Goal: Check status: Check status

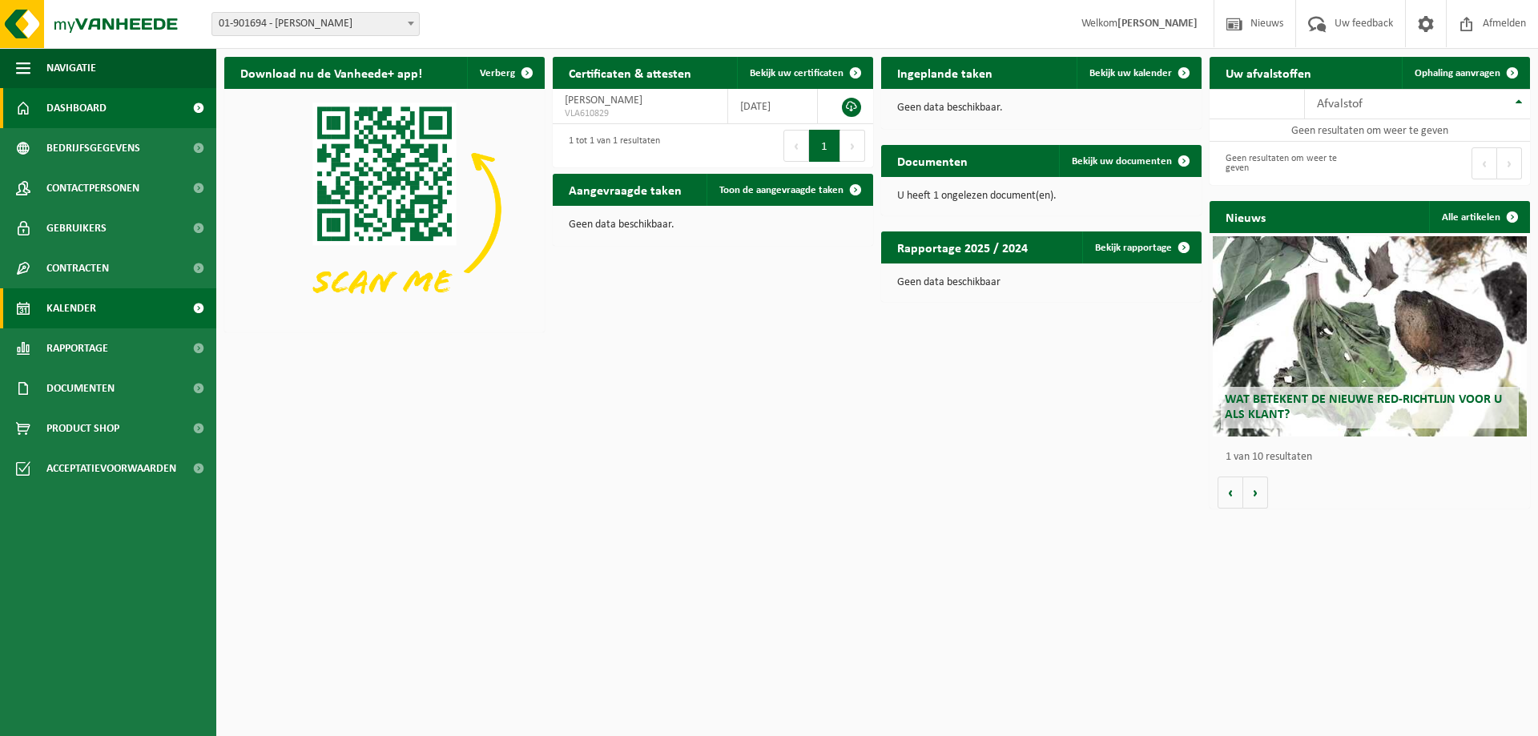
click at [81, 311] on span "Kalender" at bounding box center [71, 308] width 50 height 40
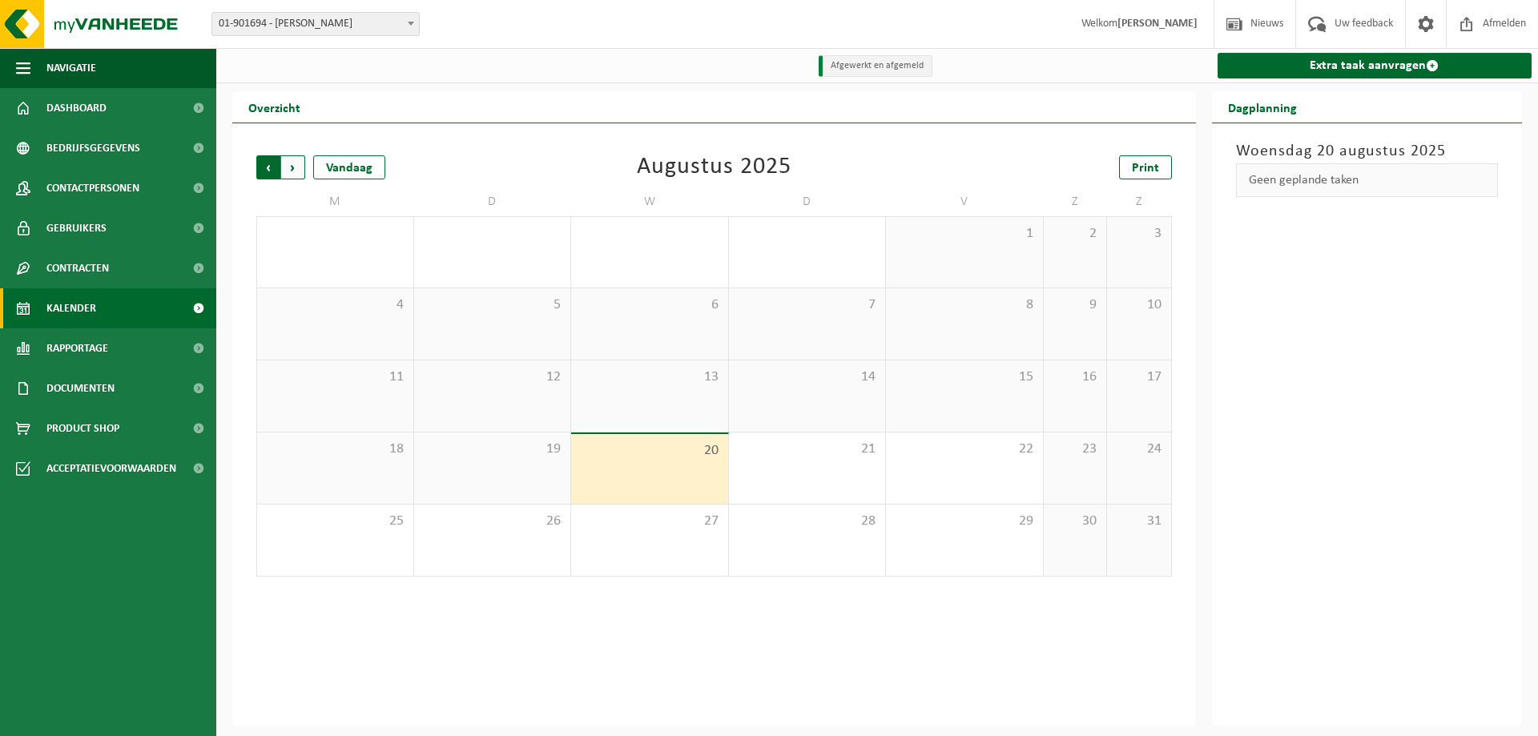
click at [288, 163] on span "Volgende" at bounding box center [293, 167] width 24 height 24
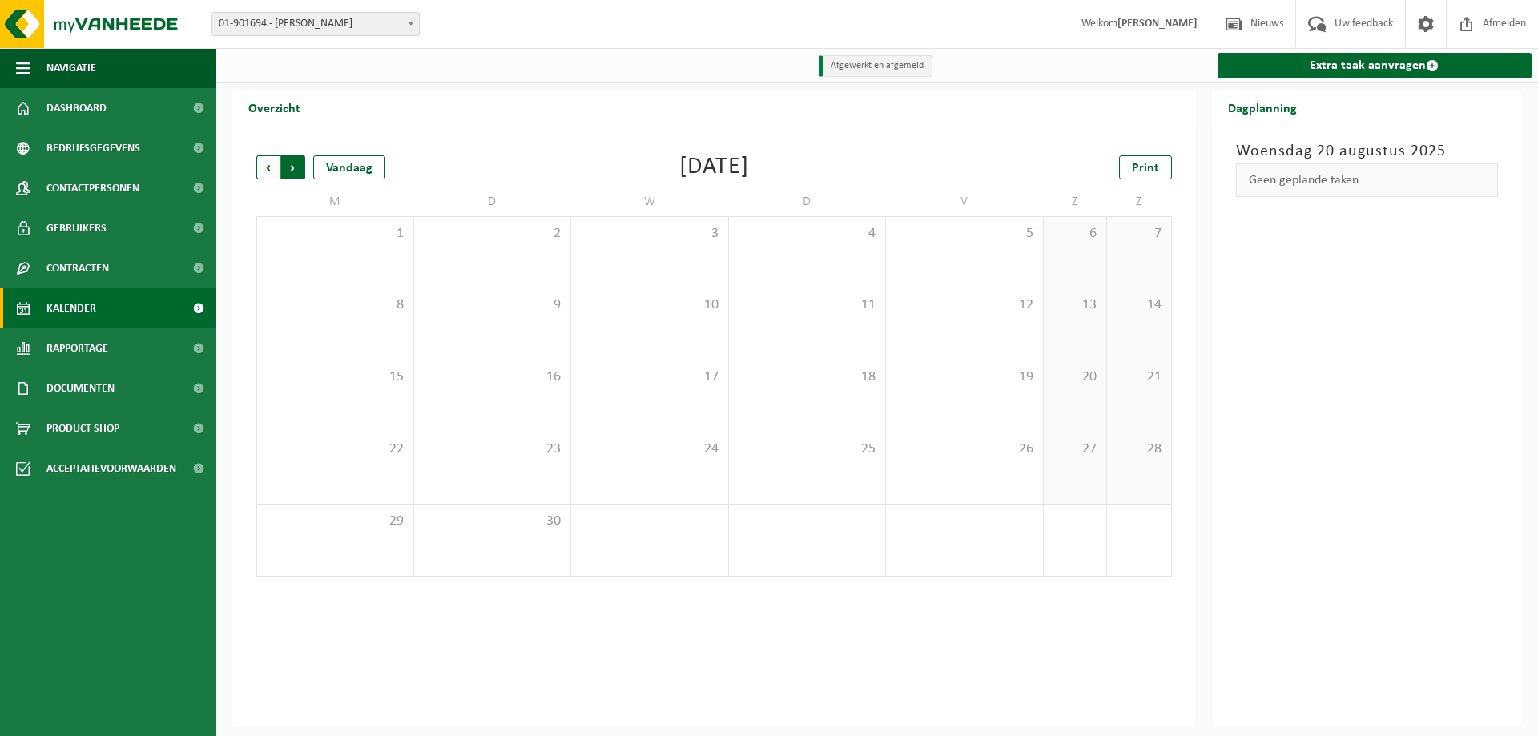
click at [256, 164] on span "Vorige" at bounding box center [268, 167] width 24 height 24
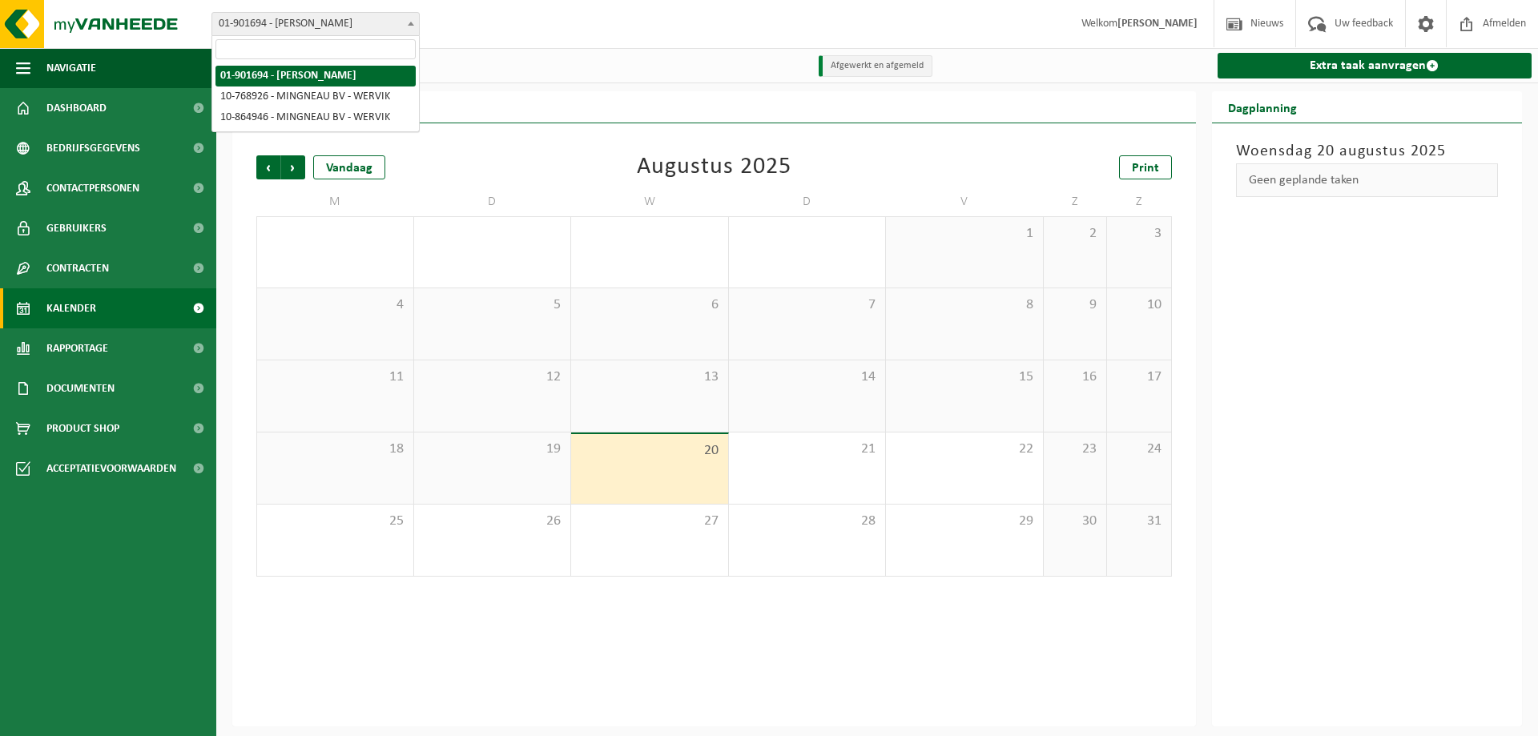
click at [413, 19] on span at bounding box center [411, 23] width 16 height 21
select select "19929"
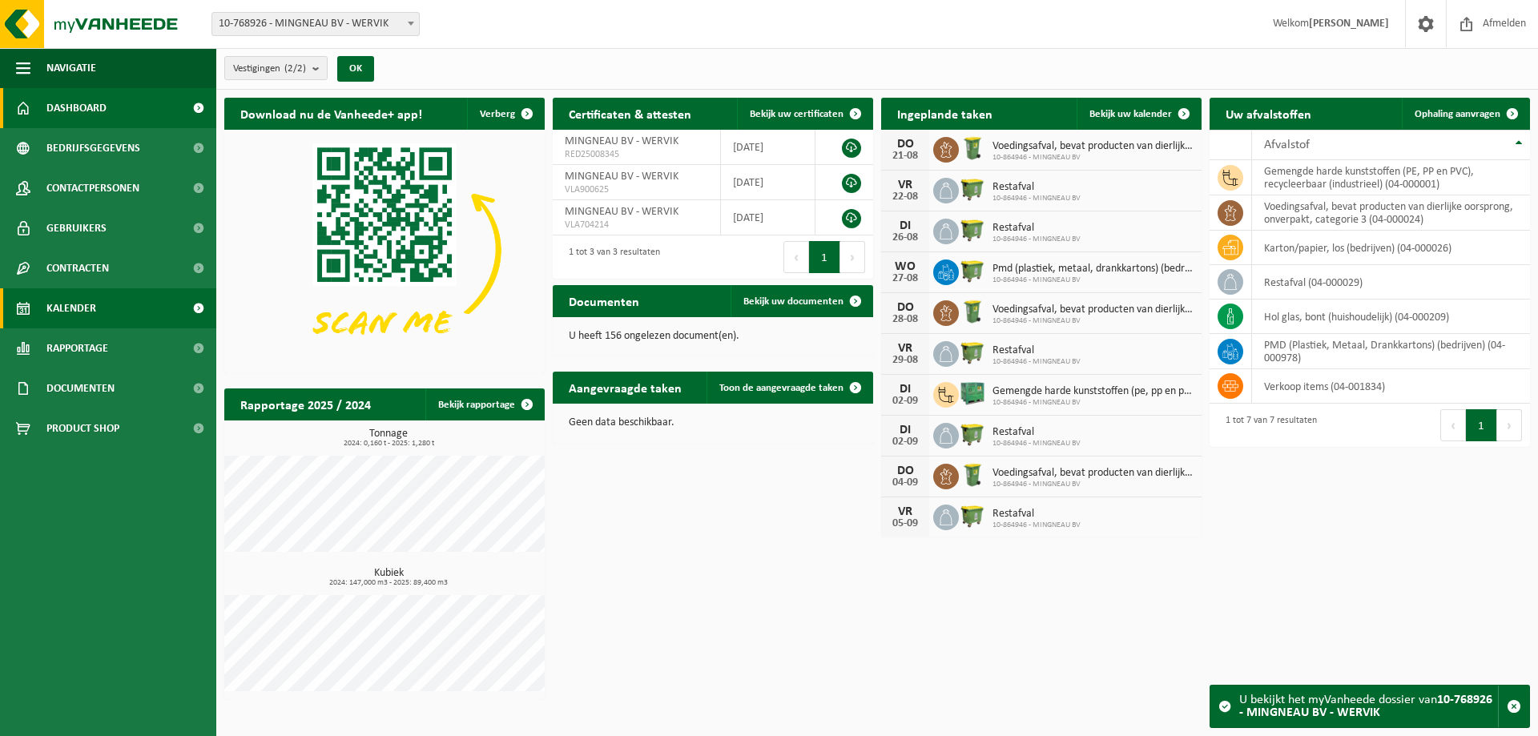
click at [128, 304] on link "Kalender" at bounding box center [108, 308] width 216 height 40
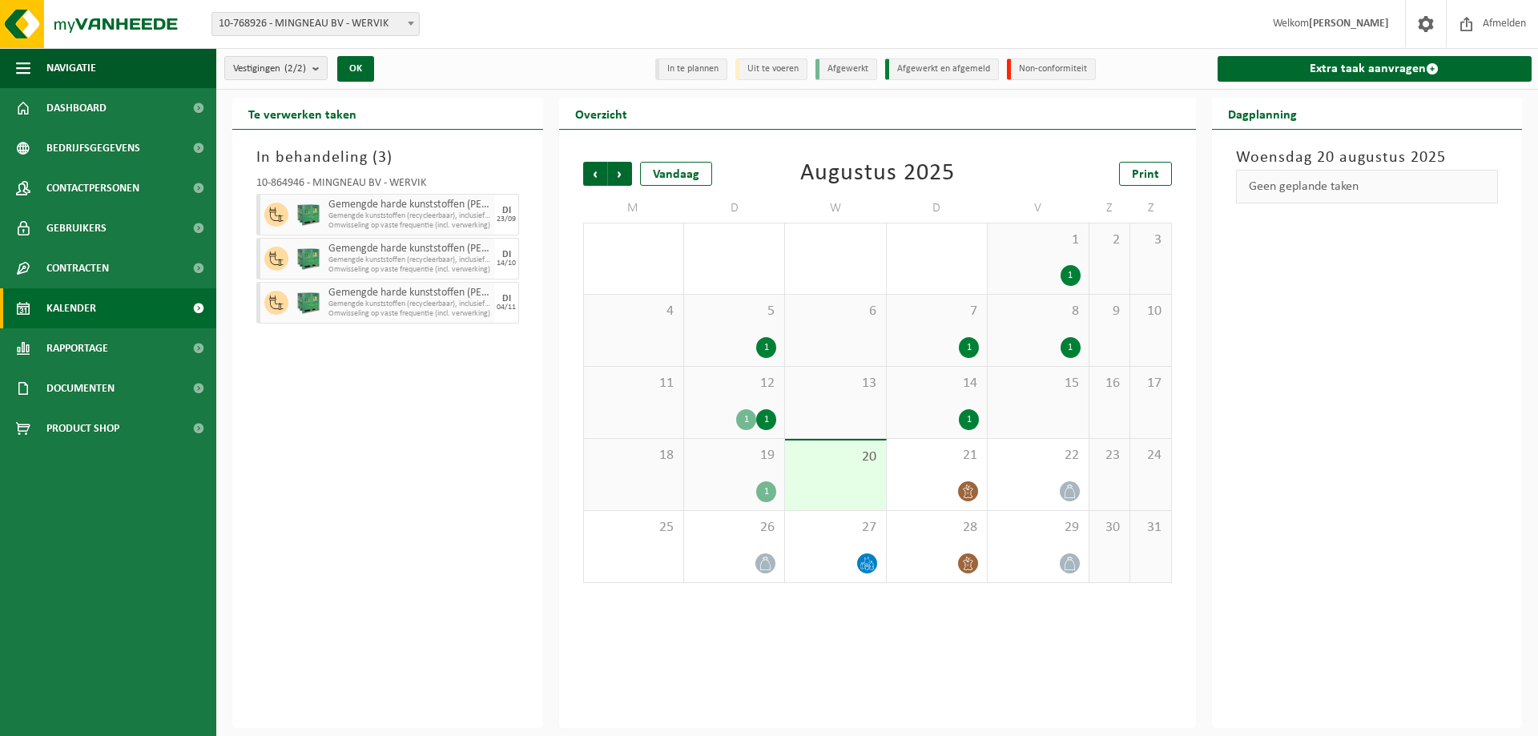
click at [753, 485] on div "1" at bounding box center [734, 491] width 84 height 21
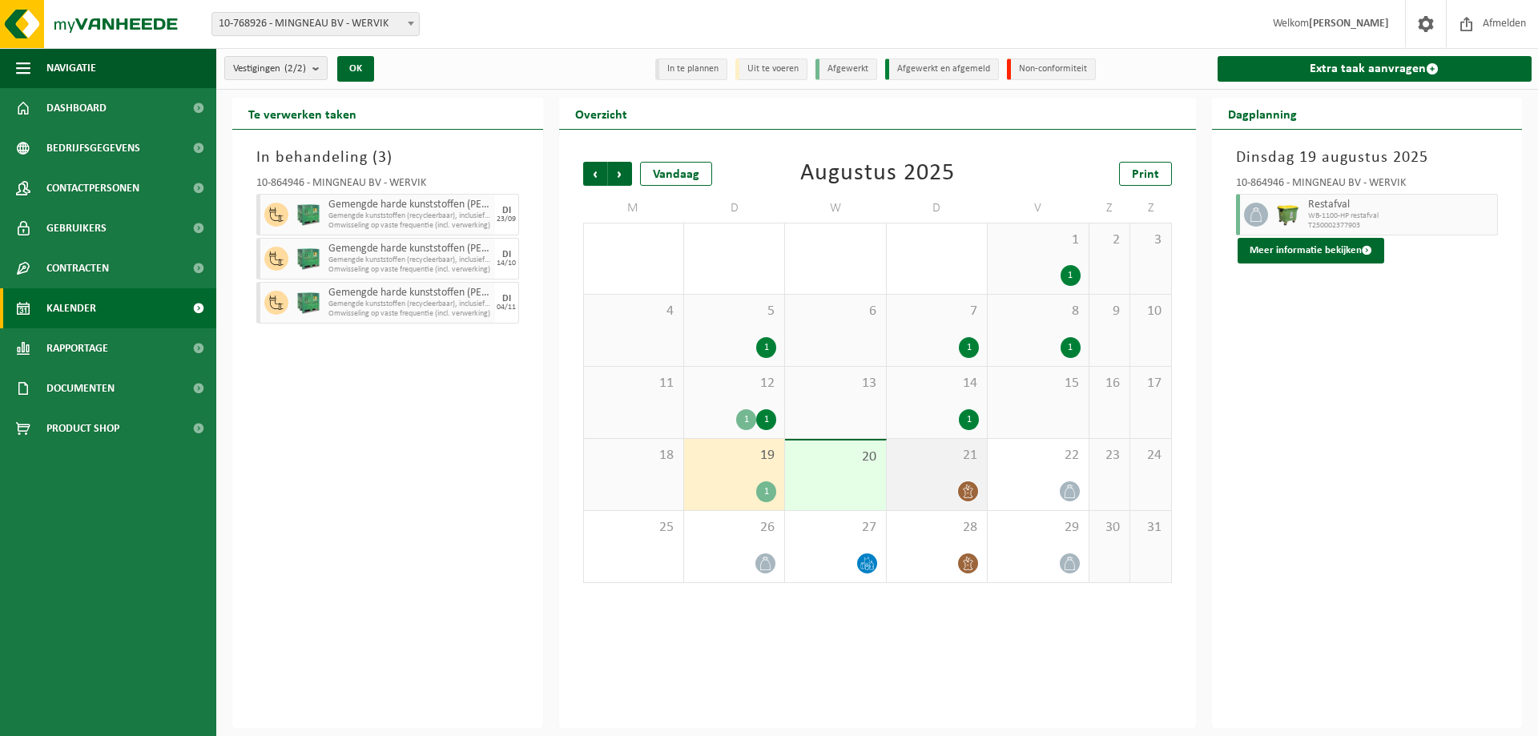
click at [944, 501] on div at bounding box center [937, 492] width 84 height 22
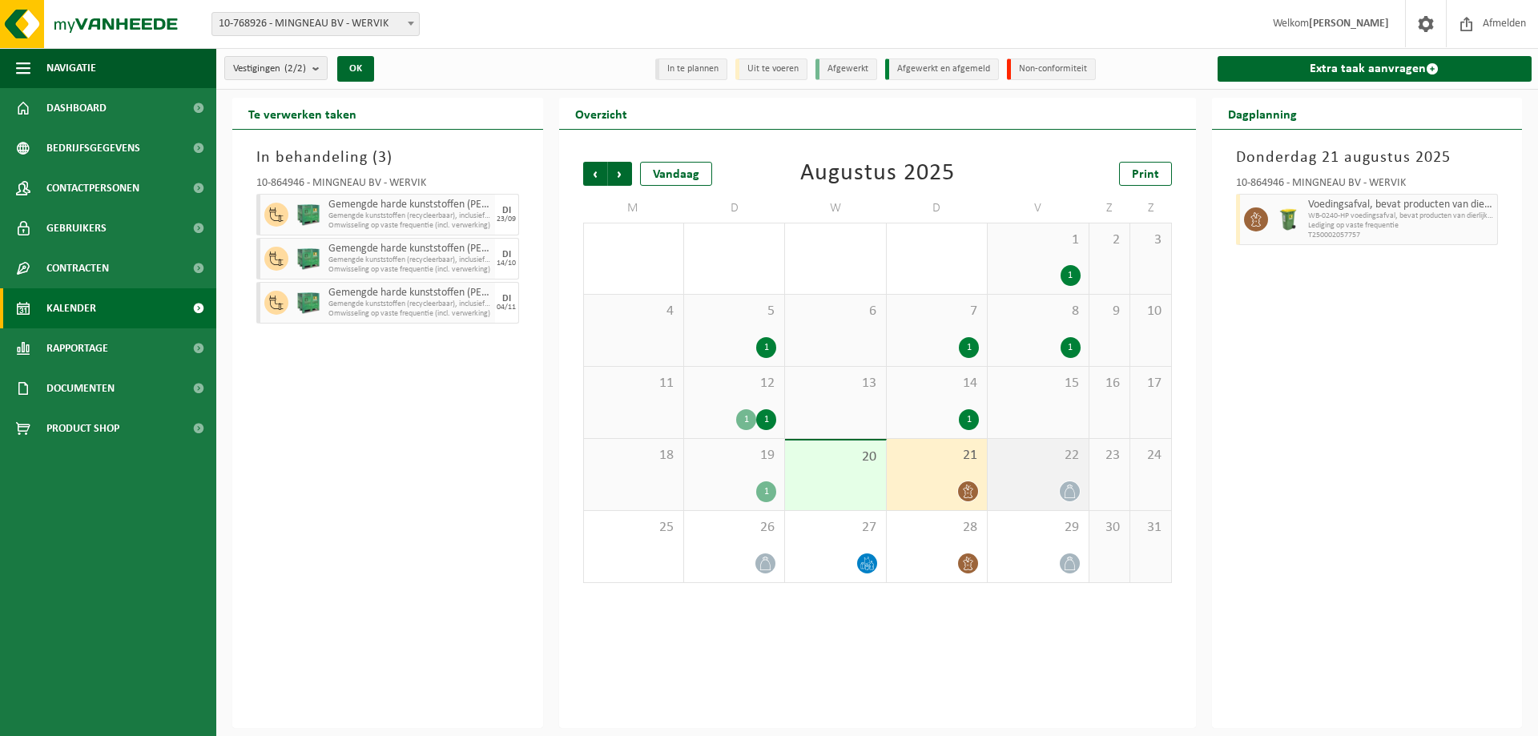
click at [1061, 491] on span at bounding box center [1070, 491] width 20 height 20
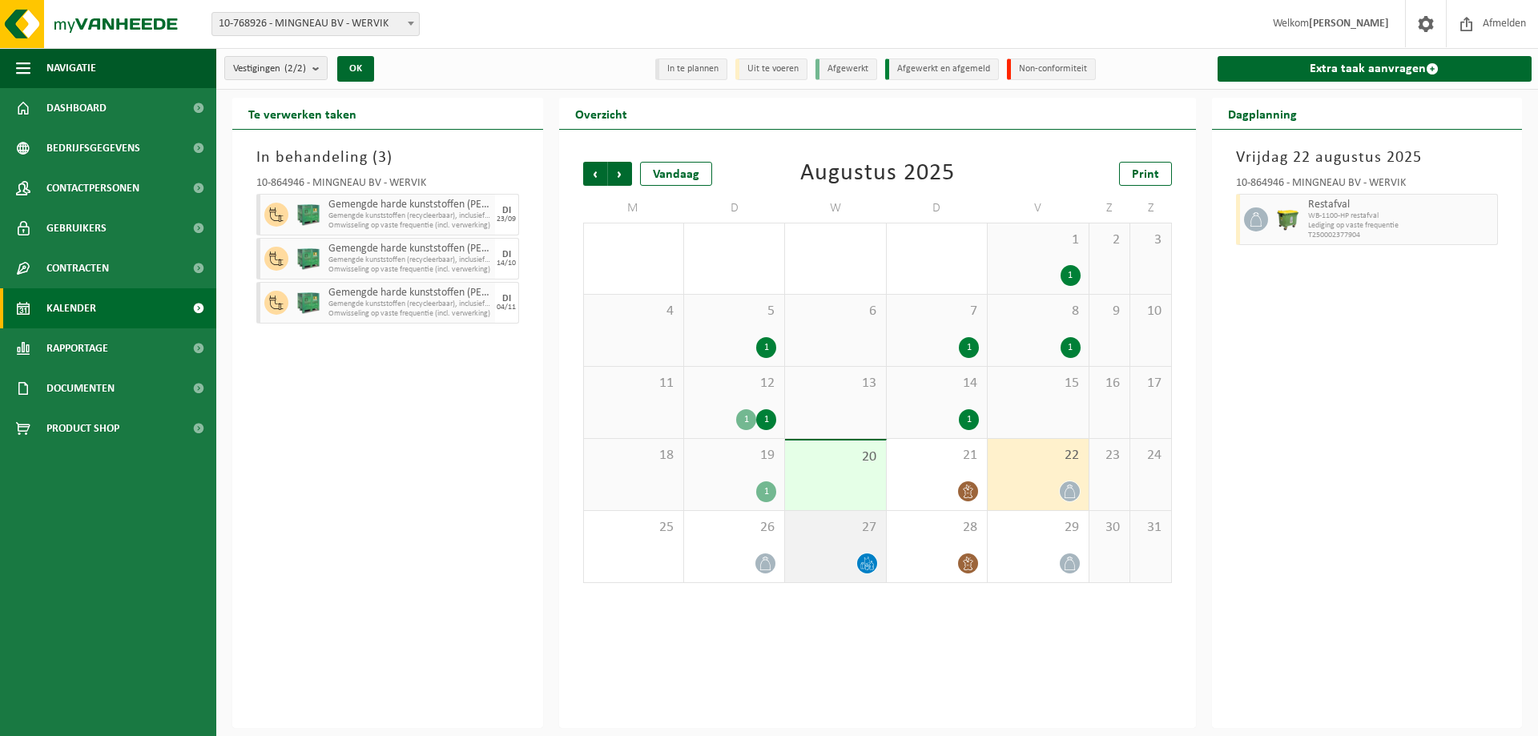
click at [873, 567] on icon at bounding box center [871, 565] width 4 height 7
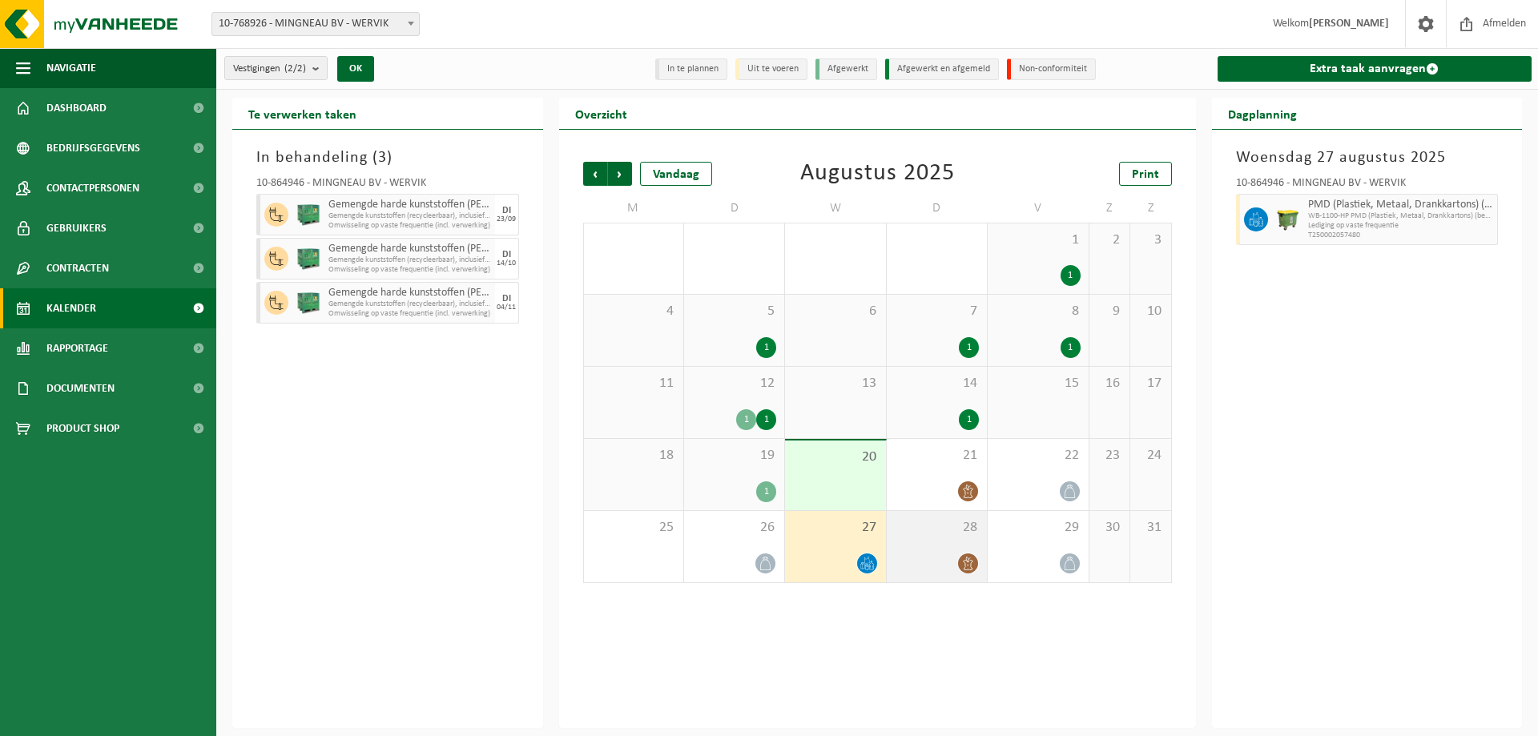
click at [961, 566] on icon at bounding box center [968, 564] width 14 height 14
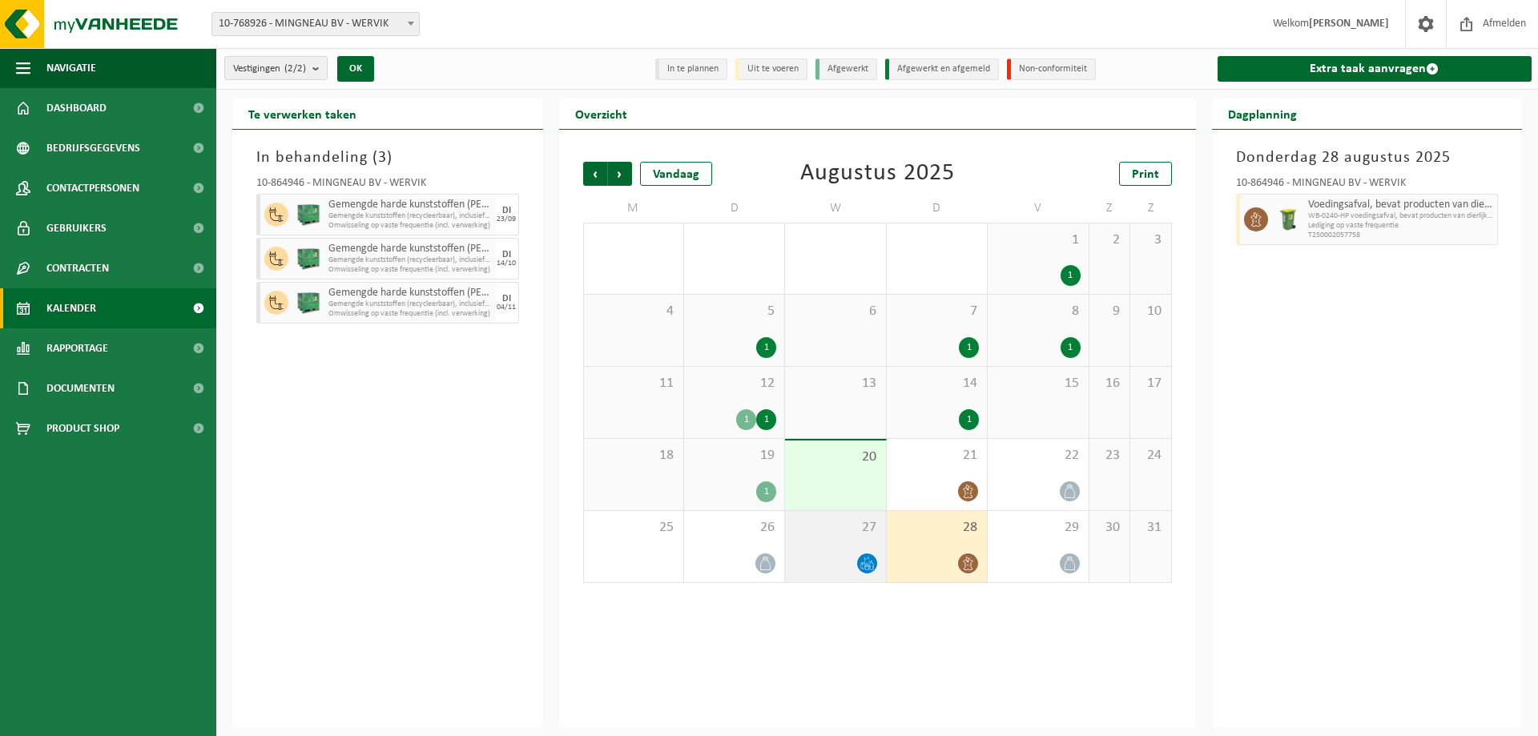
click at [877, 565] on div at bounding box center [867, 564] width 22 height 22
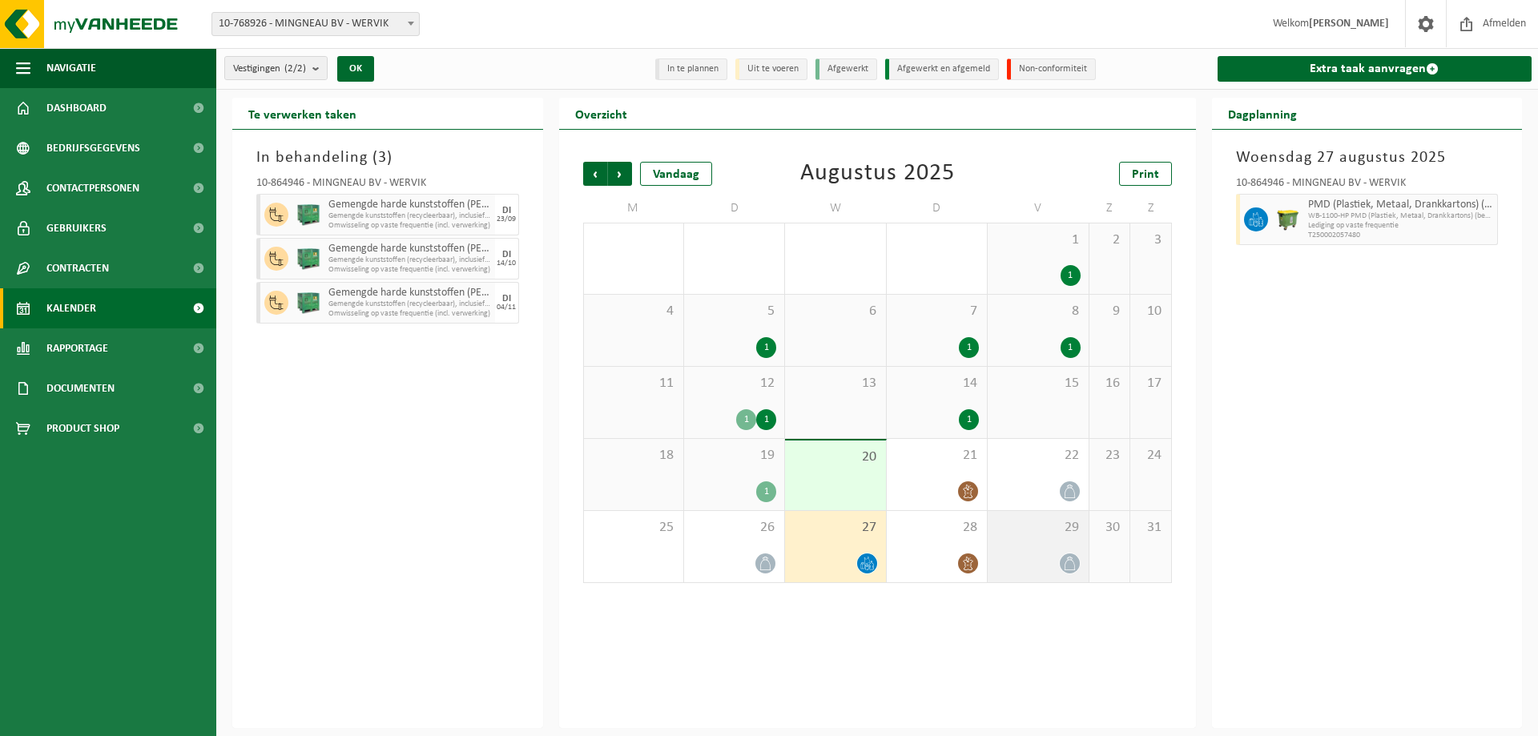
click at [1059, 563] on div at bounding box center [1070, 564] width 22 height 22
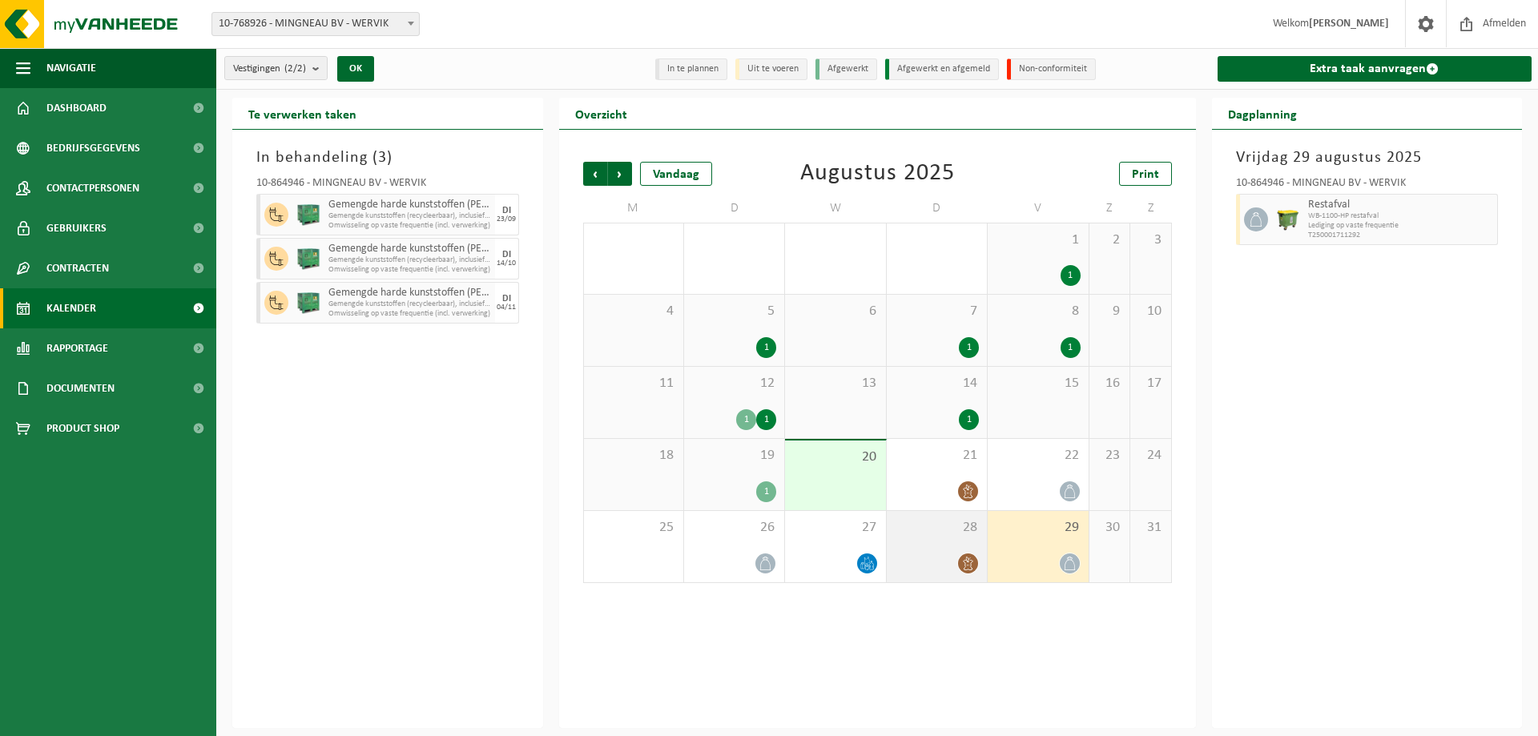
click at [959, 567] on span at bounding box center [968, 564] width 20 height 20
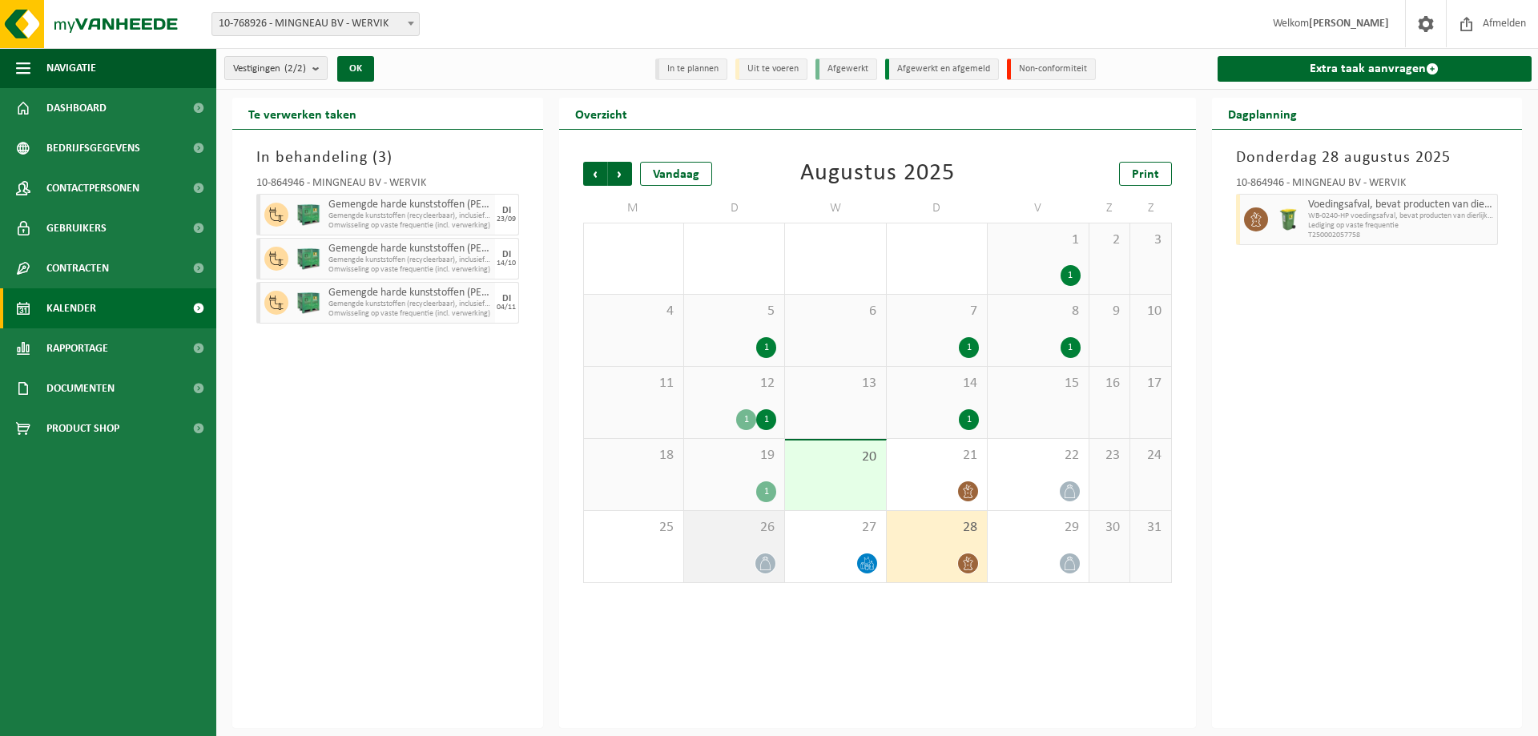
click at [769, 558] on icon at bounding box center [766, 564] width 14 height 14
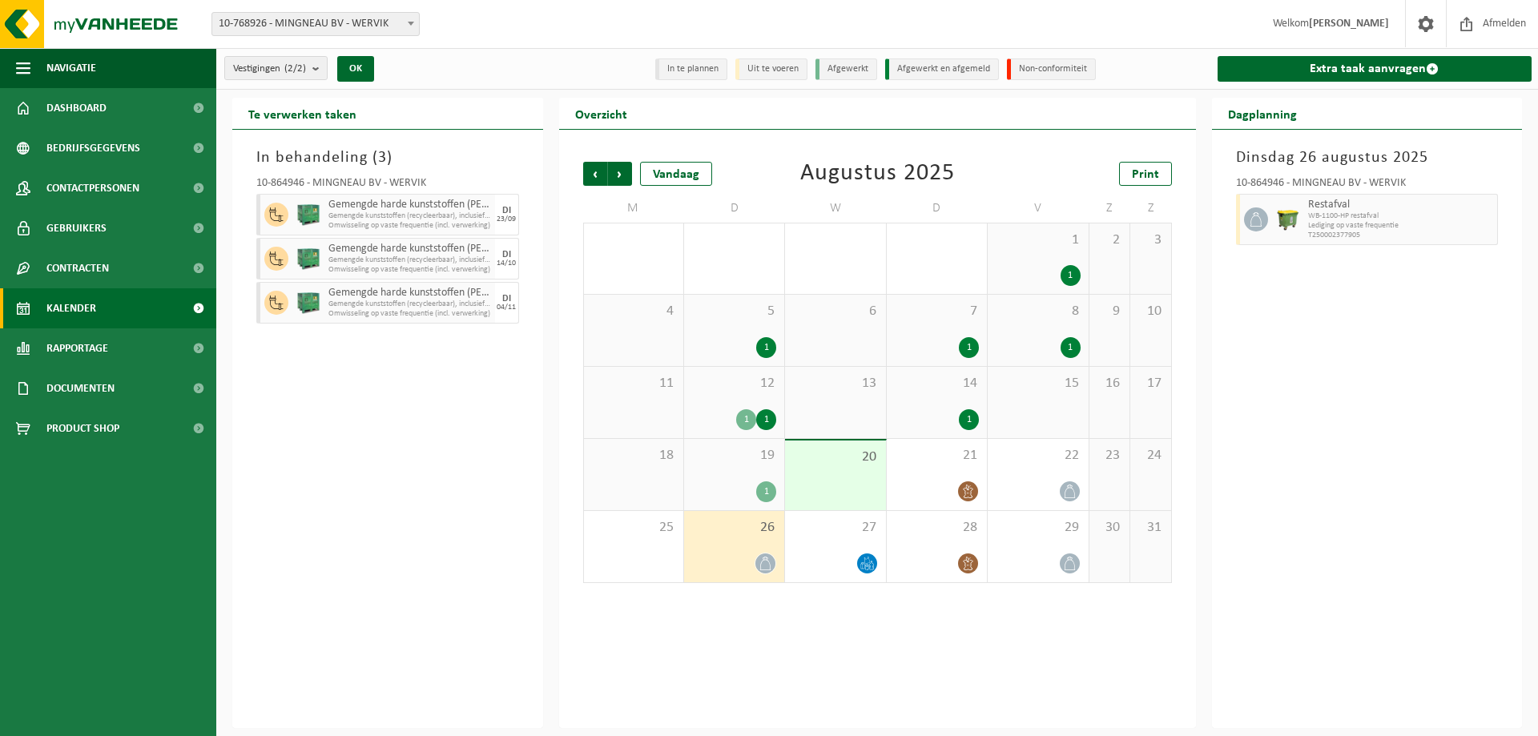
click at [765, 417] on div "1" at bounding box center [766, 419] width 20 height 21
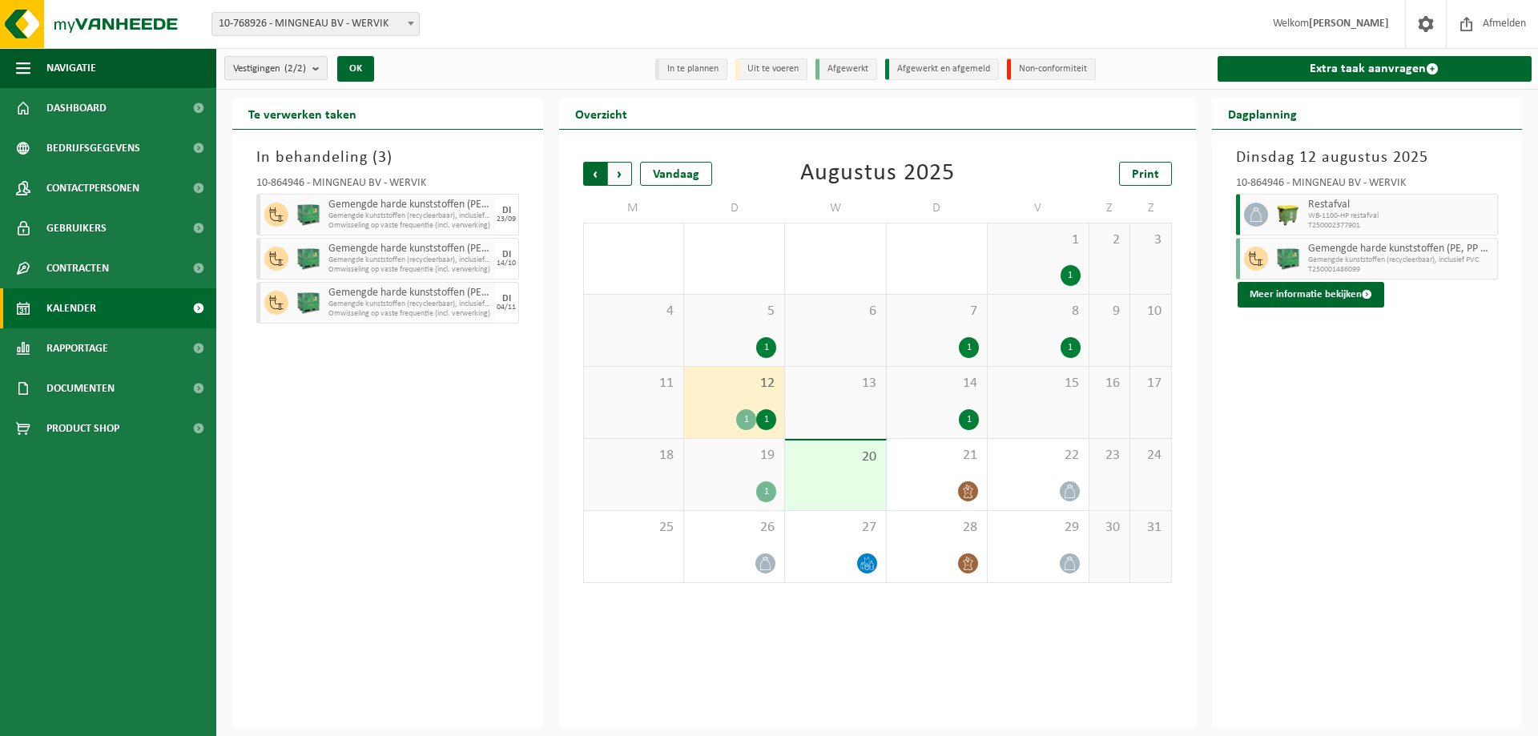
click at [613, 167] on span "Volgende" at bounding box center [620, 174] width 24 height 24
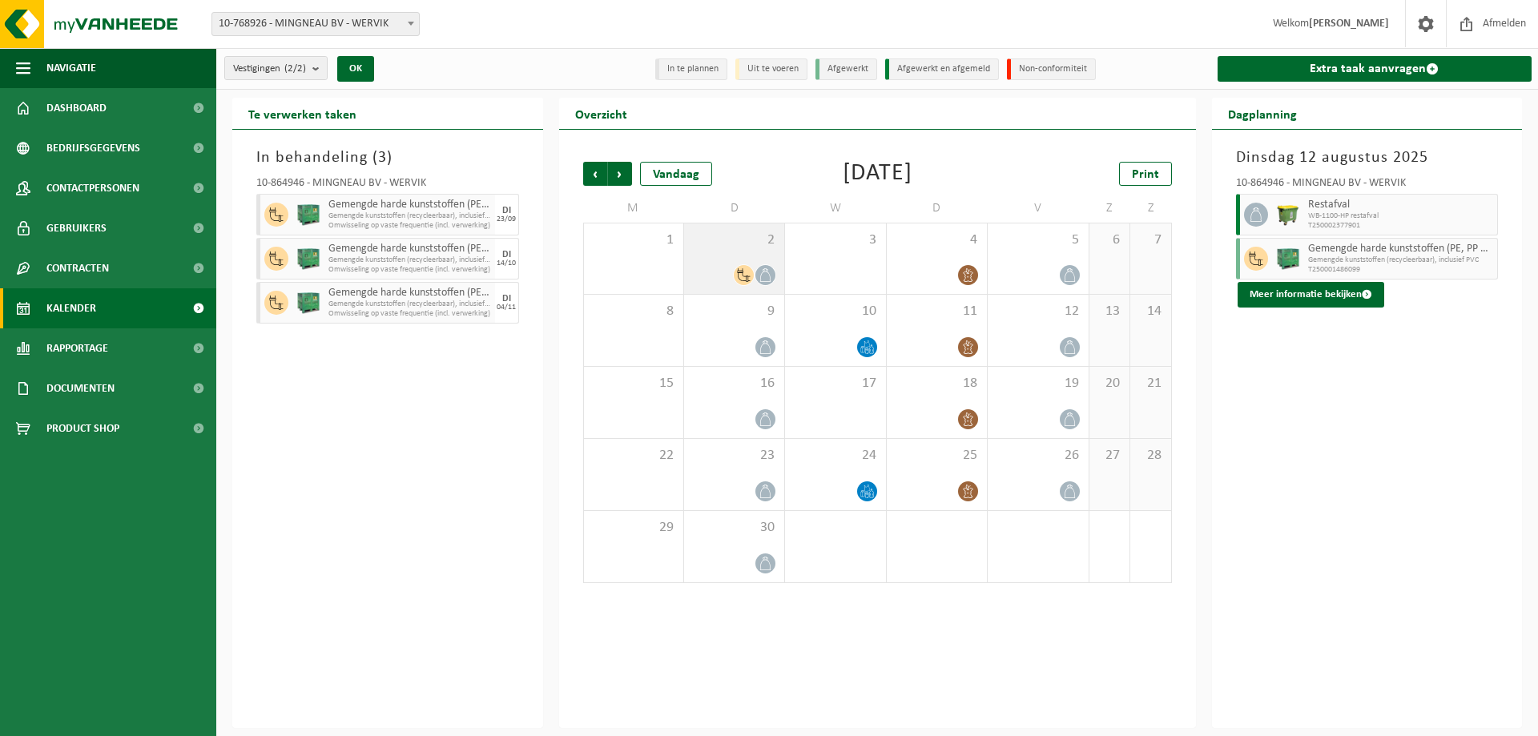
click at [765, 260] on div "2" at bounding box center [734, 259] width 100 height 70
